Goal: Task Accomplishment & Management: Manage account settings

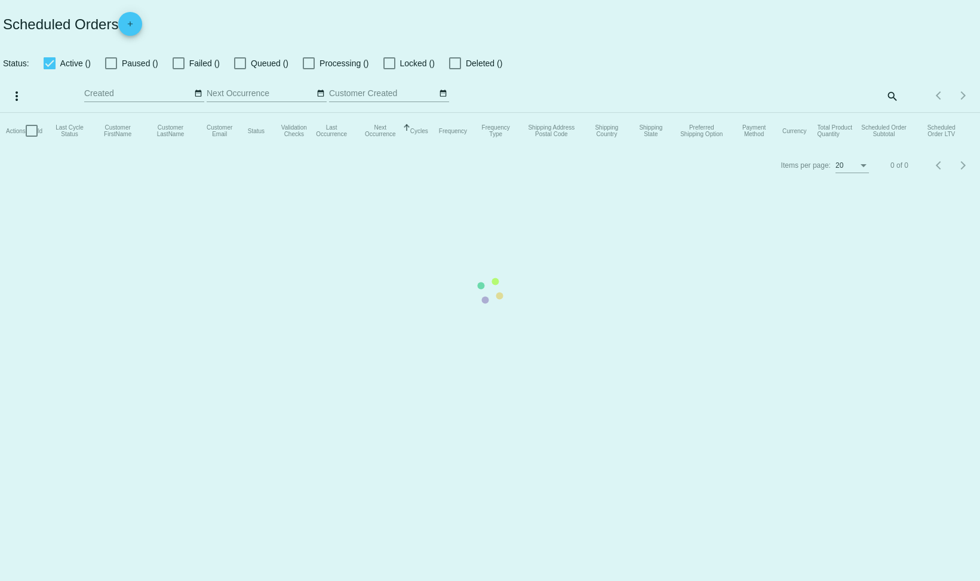
checkbox input "false"
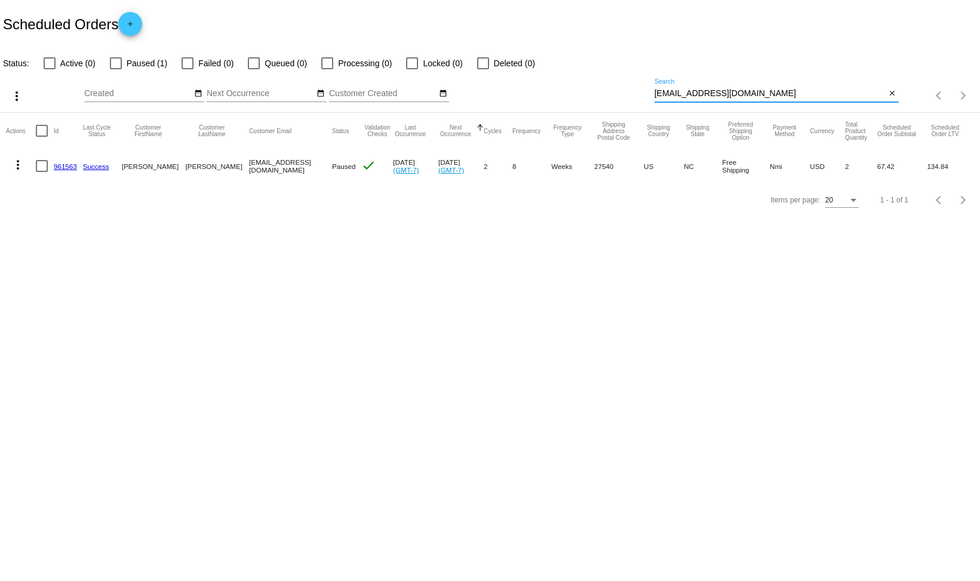
click at [736, 94] on input "[EMAIL_ADDRESS][DOMAIN_NAME]" at bounding box center [770, 94] width 232 height 10
paste input "[PERSON_NAME].[PERSON_NAME]"
type input "[PERSON_NAME][EMAIL_ADDRESS][DOMAIN_NAME]"
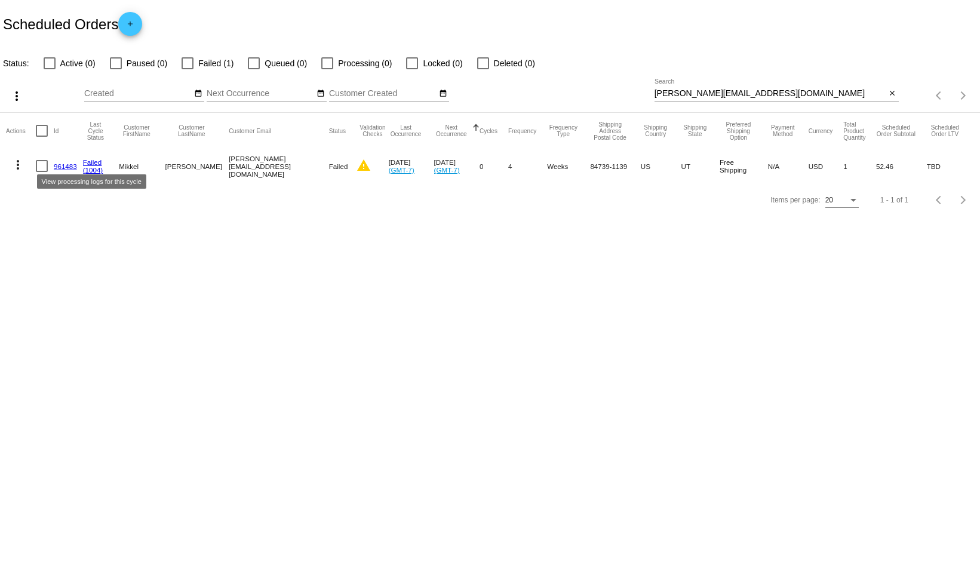
click at [91, 165] on link "Failed" at bounding box center [92, 162] width 19 height 8
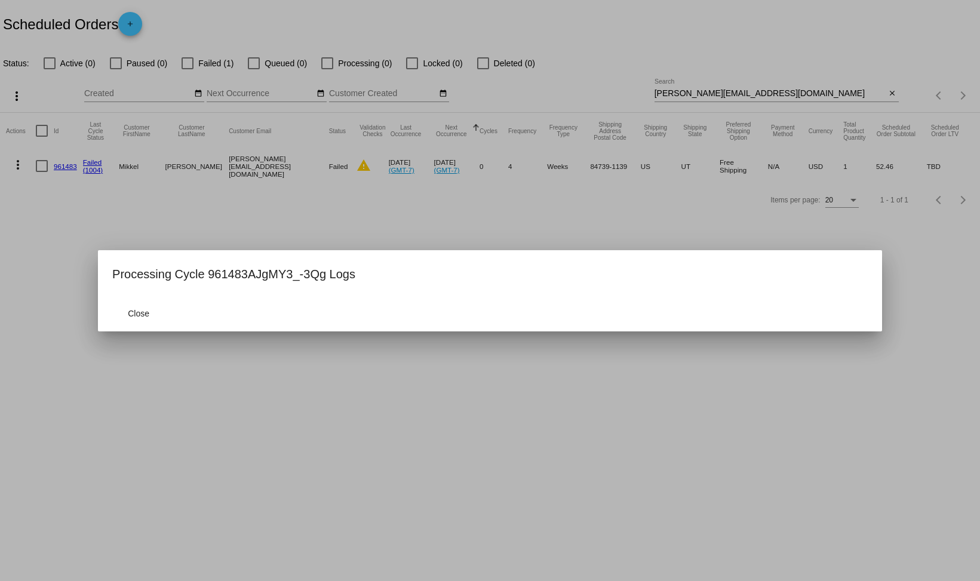
click at [171, 216] on div at bounding box center [490, 290] width 980 height 581
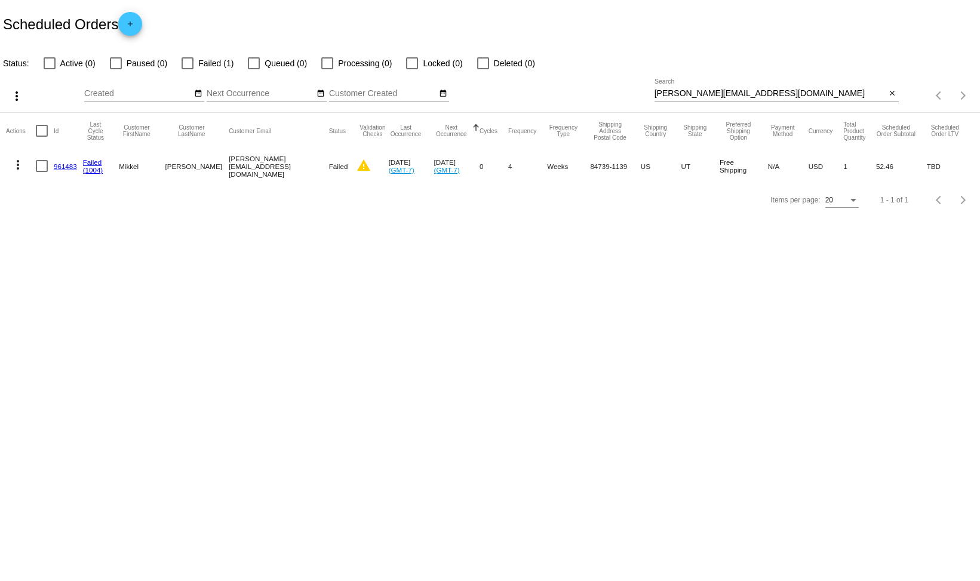
click at [65, 162] on link "961483" at bounding box center [65, 166] width 23 height 8
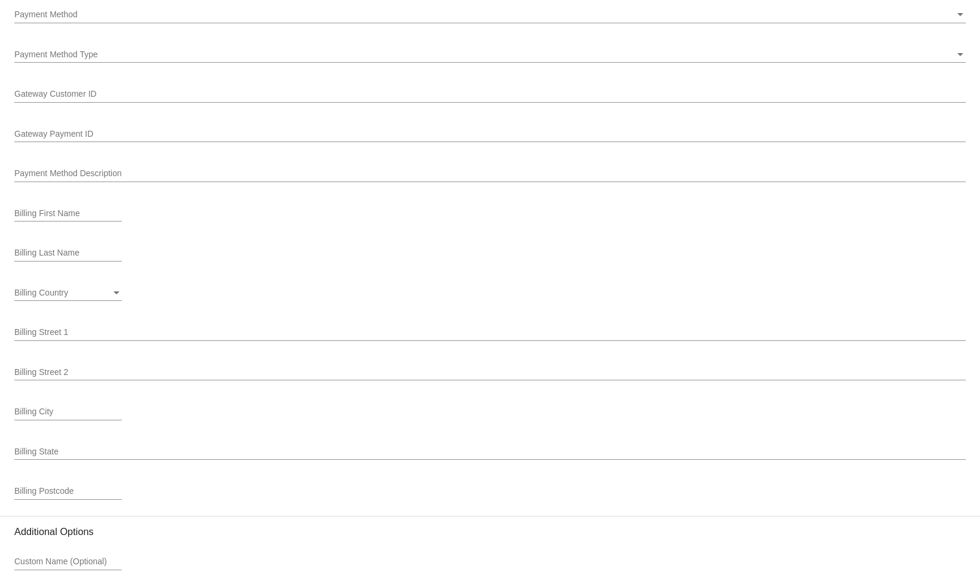
scroll to position [1120, 0]
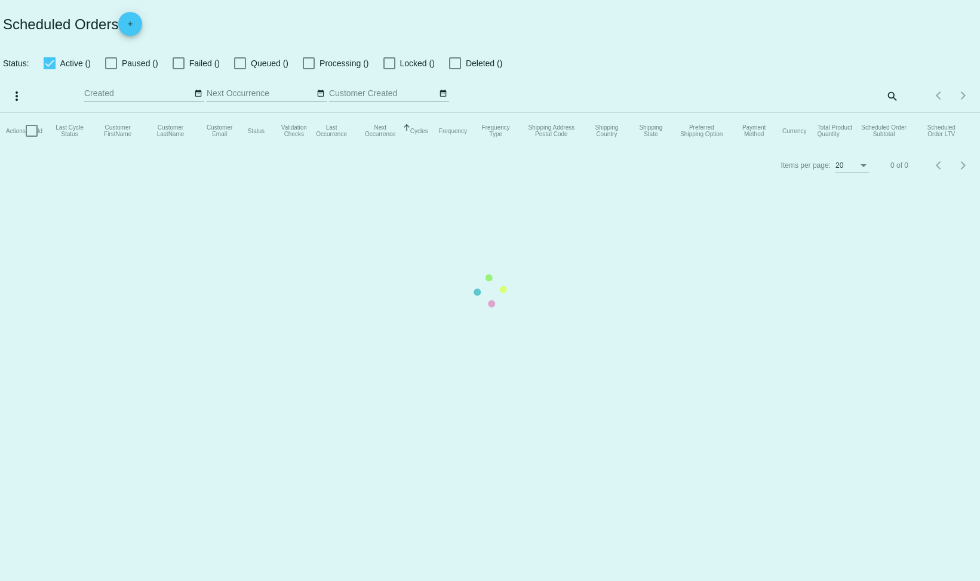
checkbox input "false"
